Goal: Find contact information: Find contact information

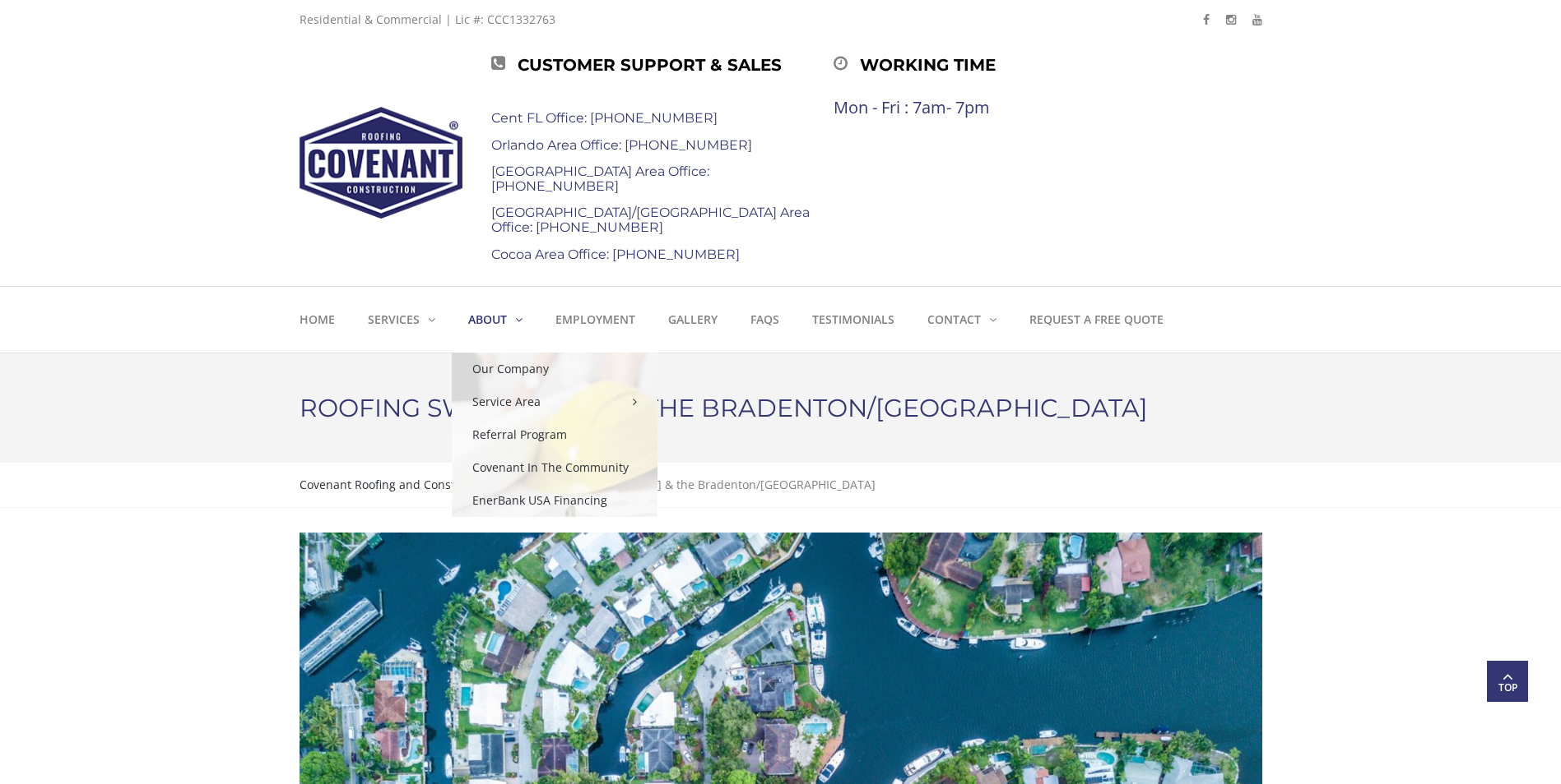
click at [510, 317] on link "About" at bounding box center [495, 320] width 87 height 66
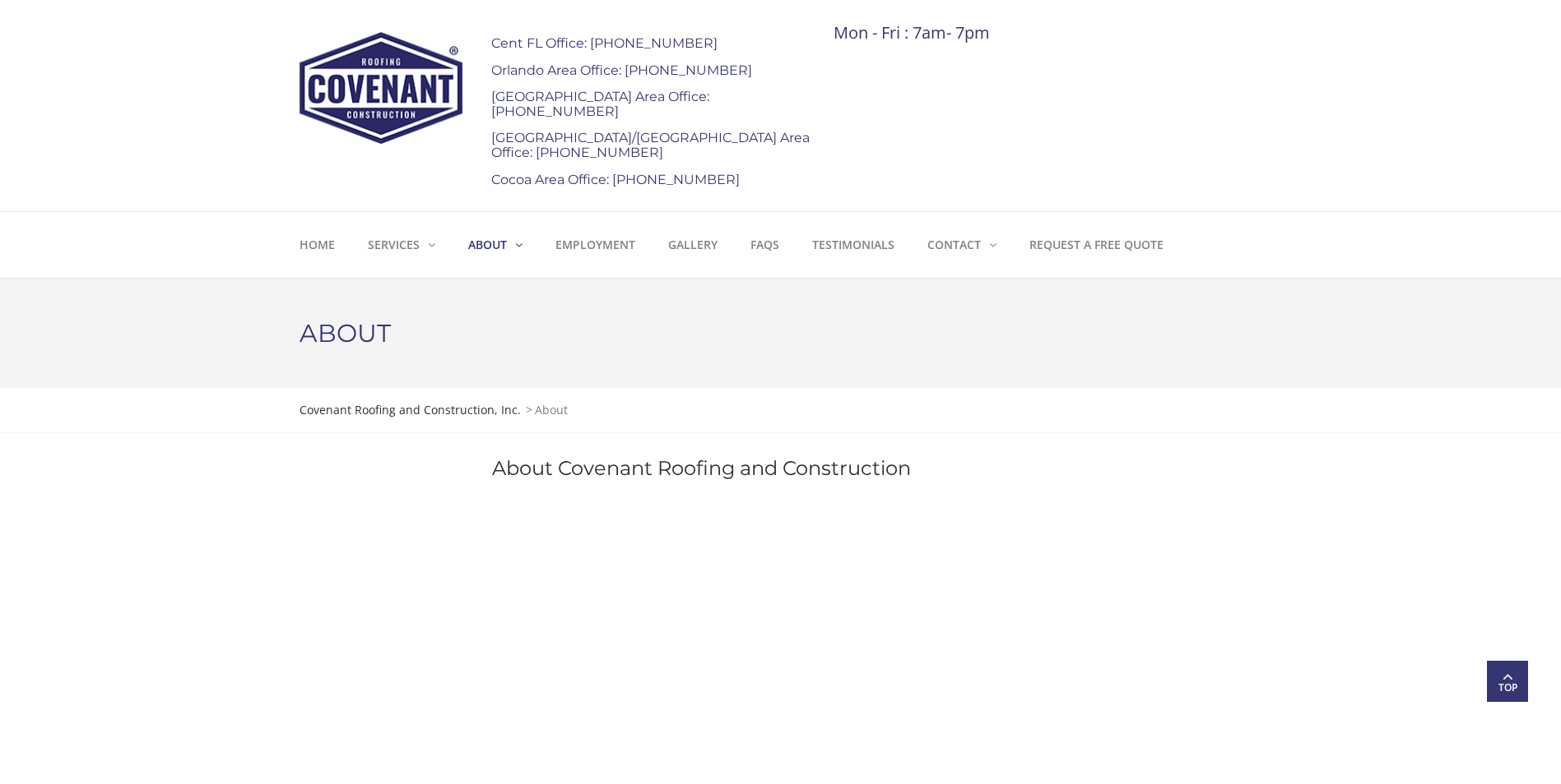
scroll to position [46, 0]
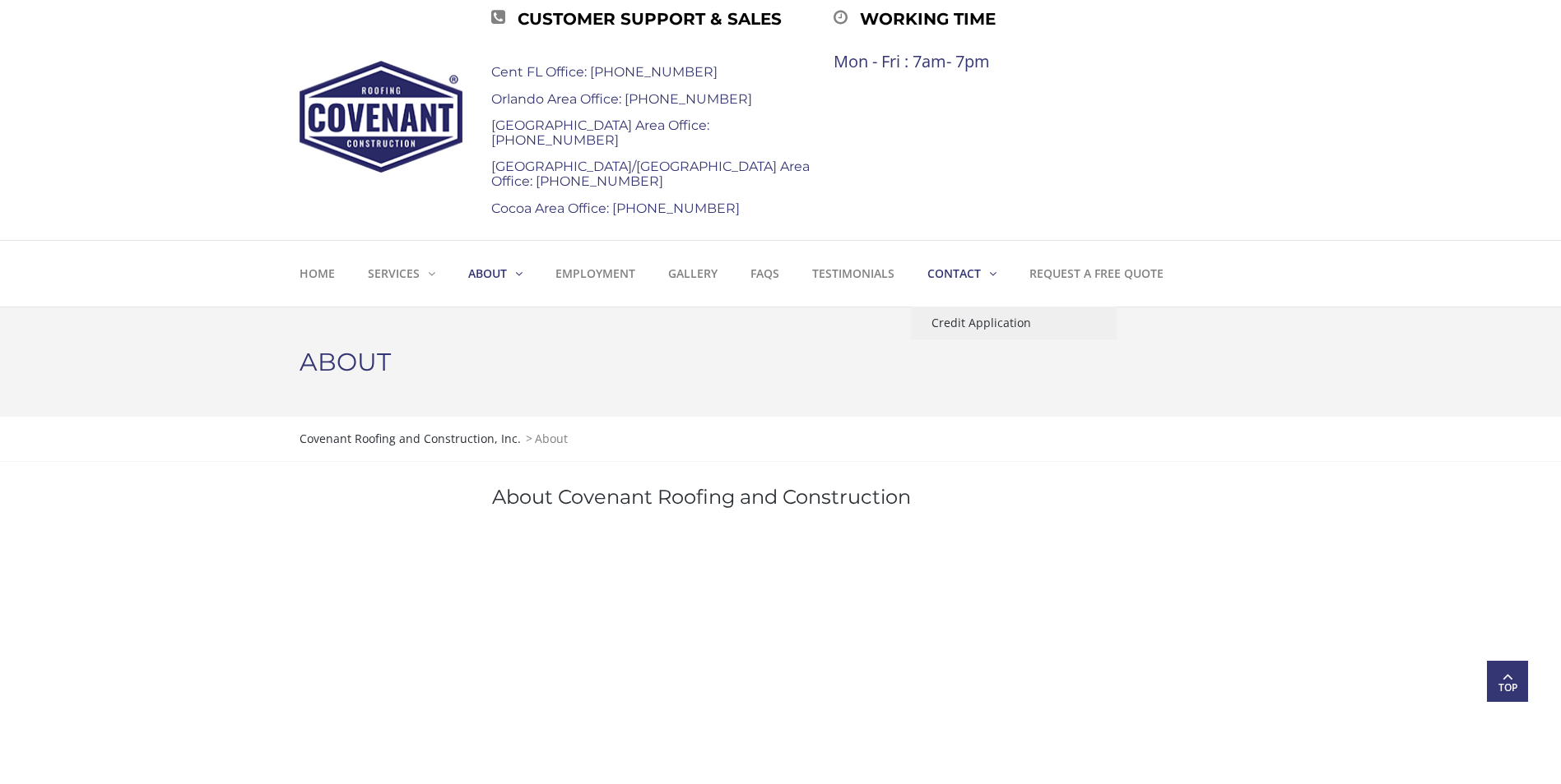
click at [958, 271] on strong "Contact" at bounding box center [954, 274] width 54 height 16
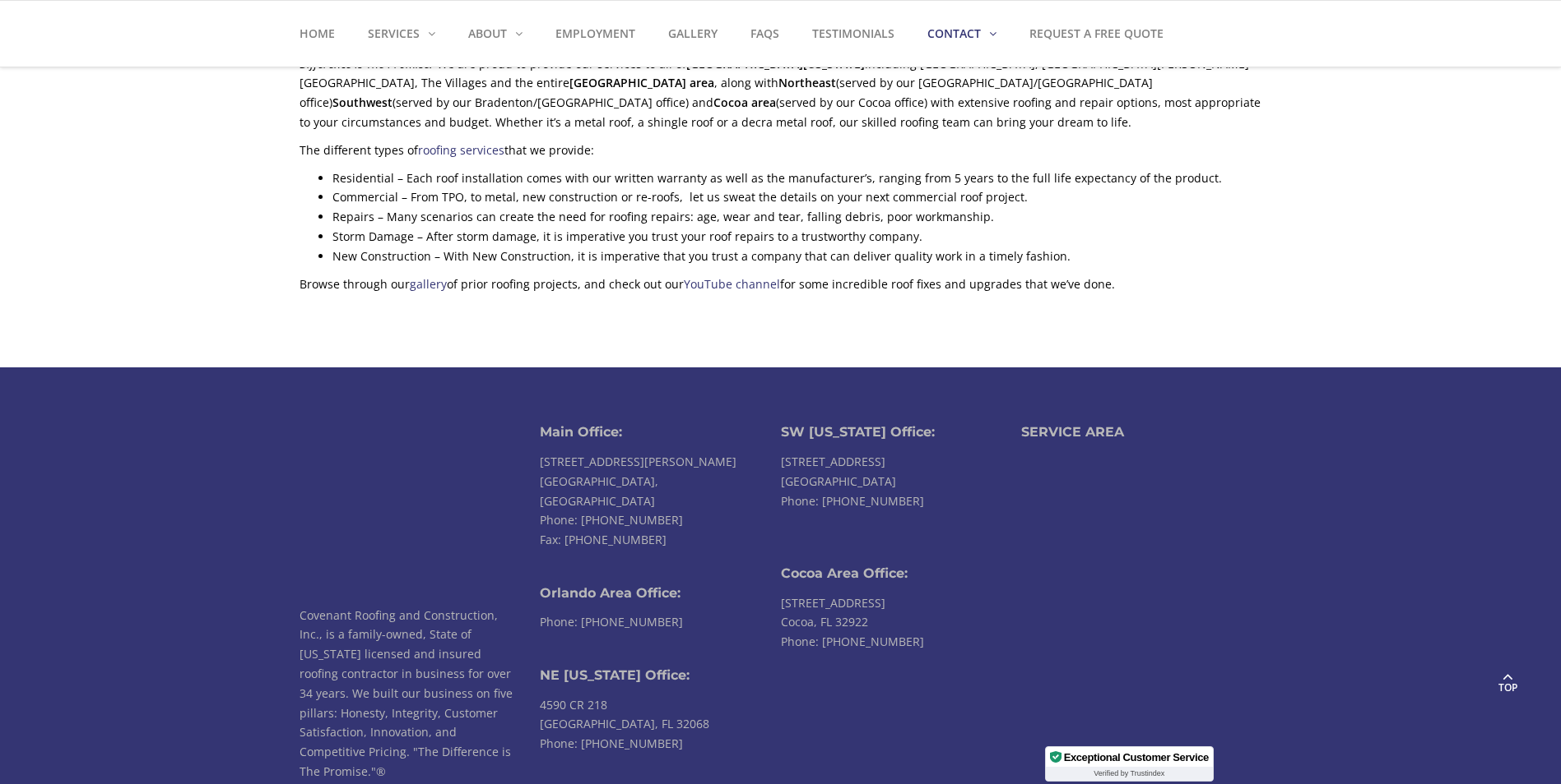
scroll to position [2372, 0]
